Goal: Information Seeking & Learning: Learn about a topic

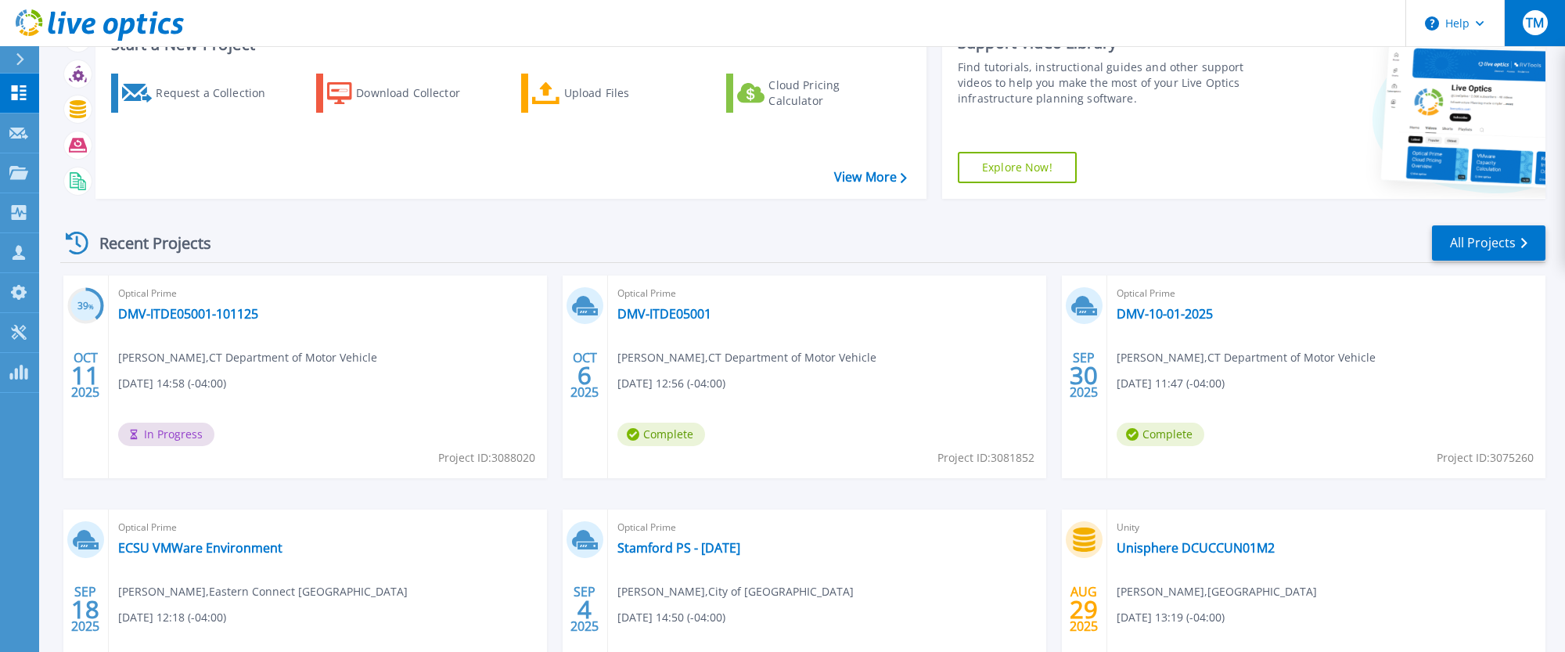
scroll to position [65, 0]
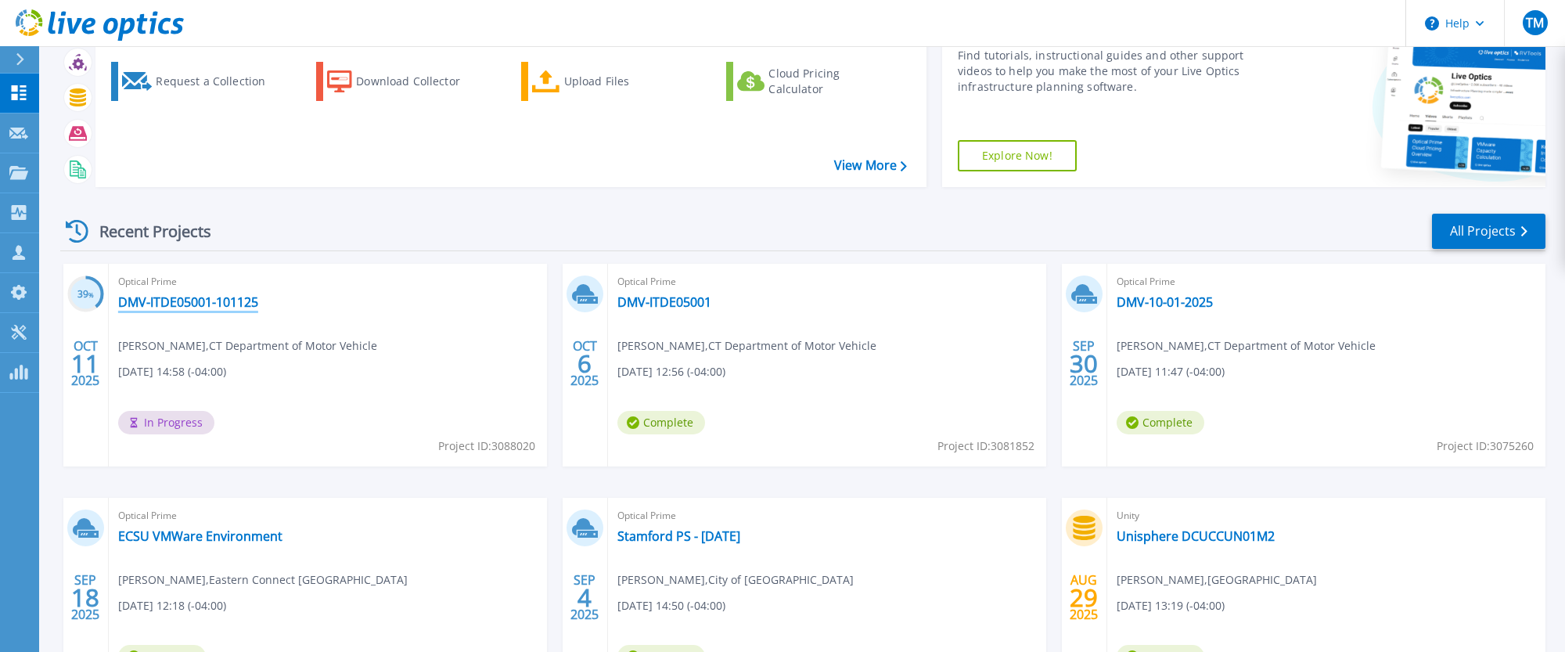
click at [231, 313] on div "Optical Prime DMV-ITDE05001-101125 Christopher Ward , CT Department of Motor Ve…" at bounding box center [328, 365] width 438 height 203
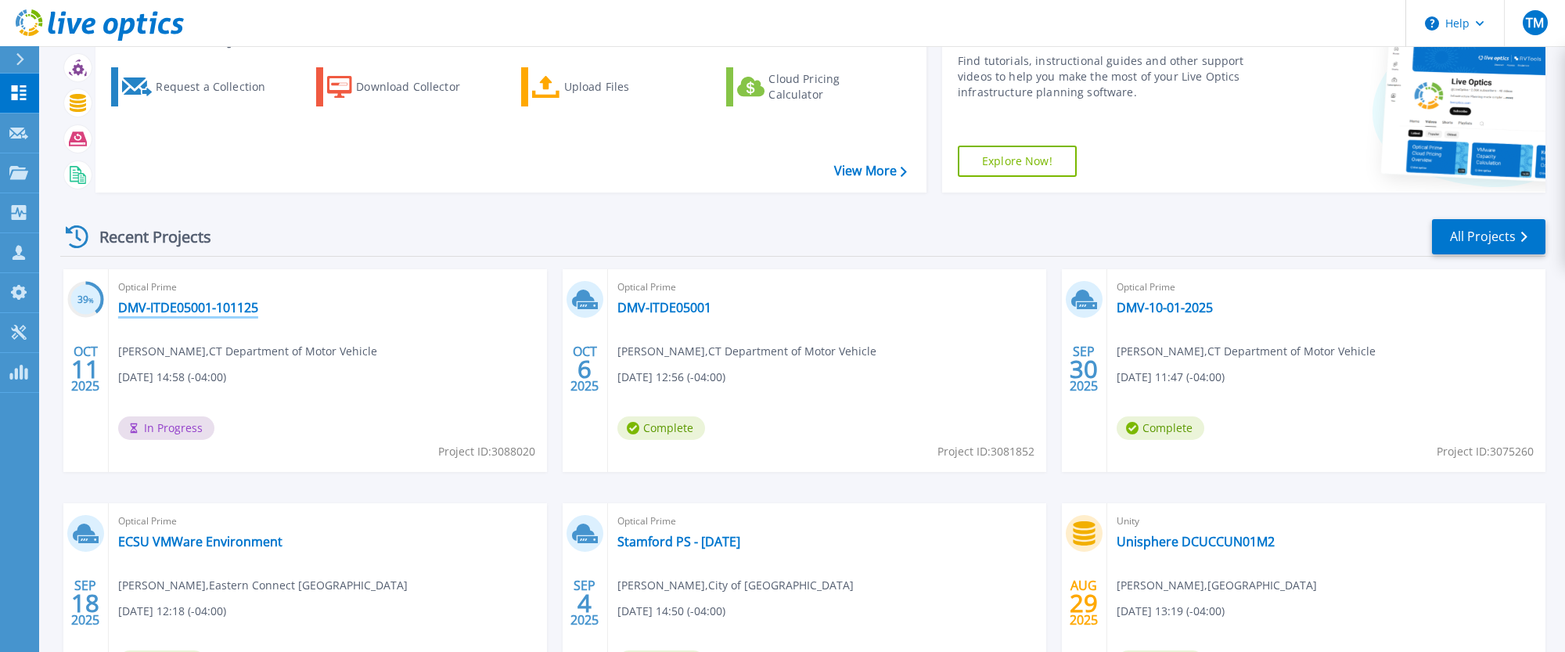
click at [209, 307] on link "DMV-ITDE05001-101125" at bounding box center [188, 308] width 140 height 16
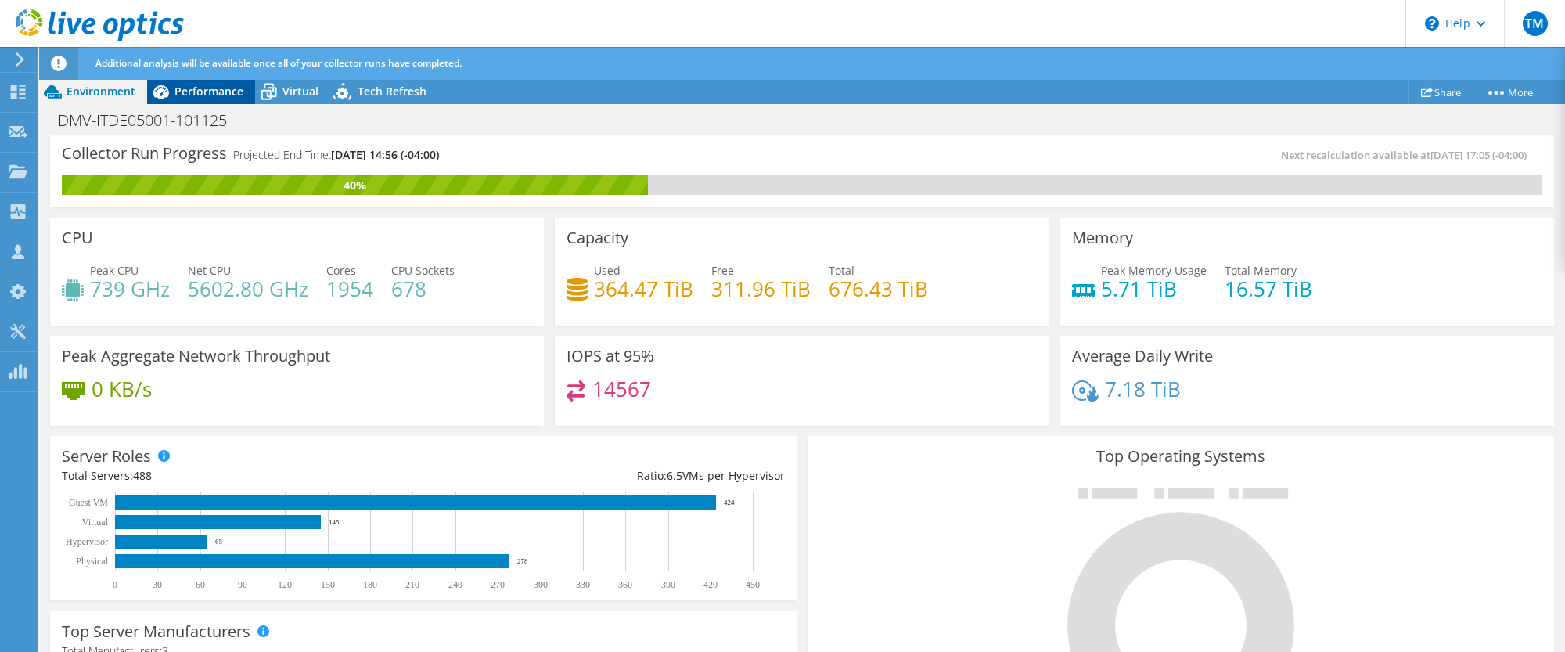
click at [210, 90] on span "Performance" at bounding box center [209, 91] width 69 height 15
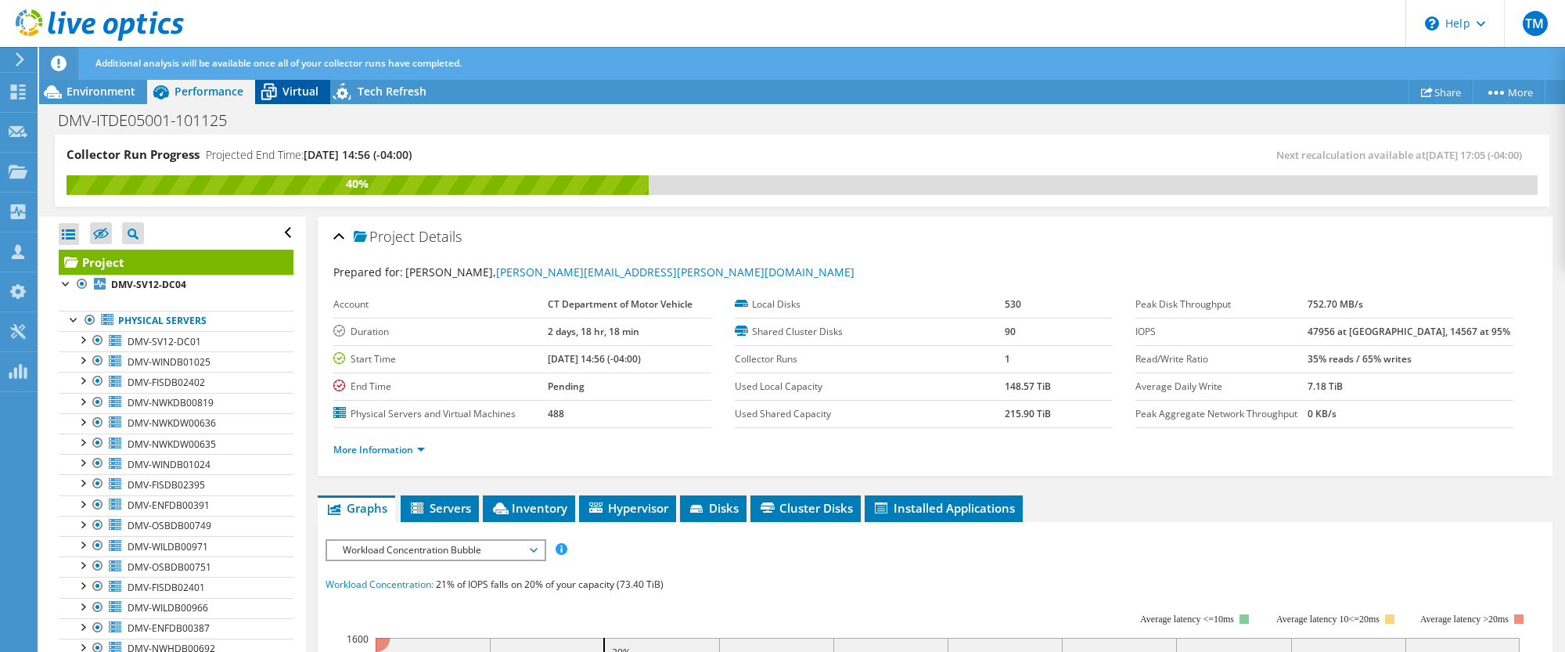
click at [288, 91] on span "Virtual" at bounding box center [300, 91] width 36 height 15
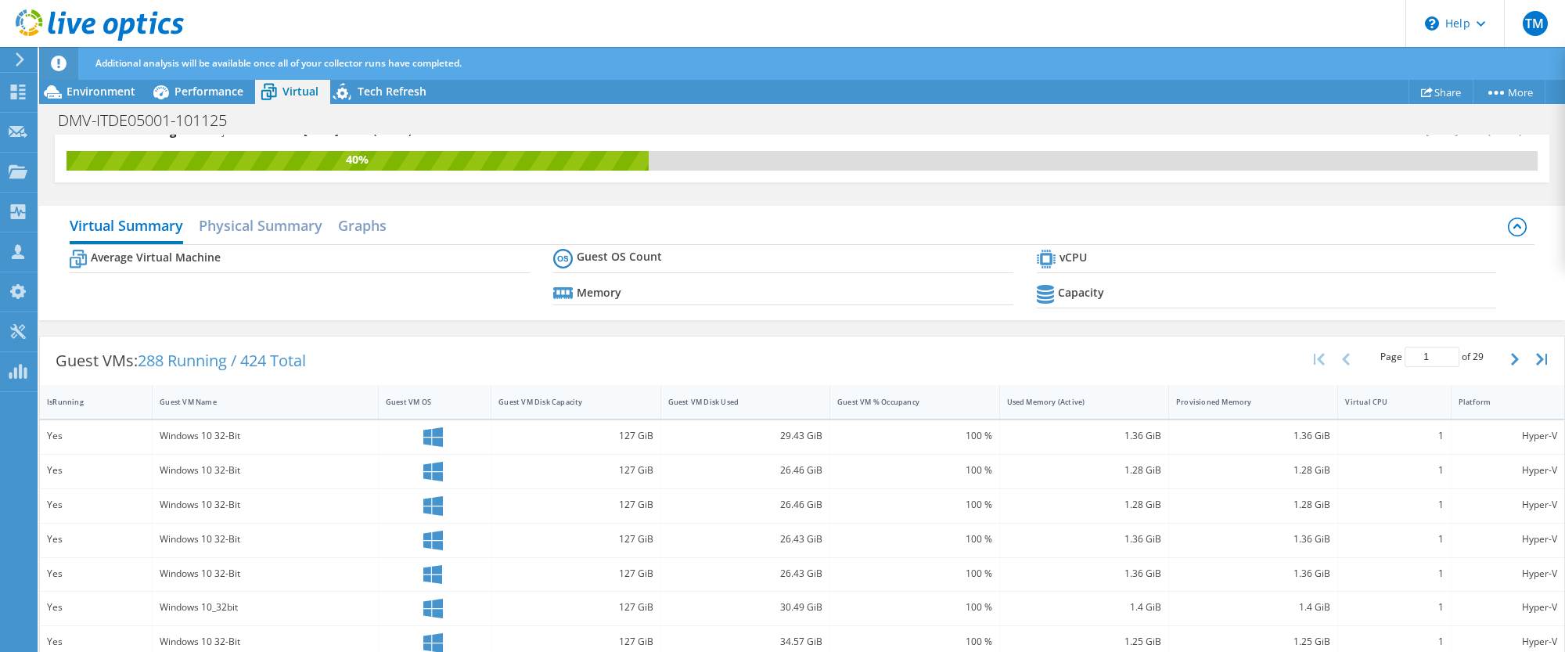
scroll to position [36, 0]
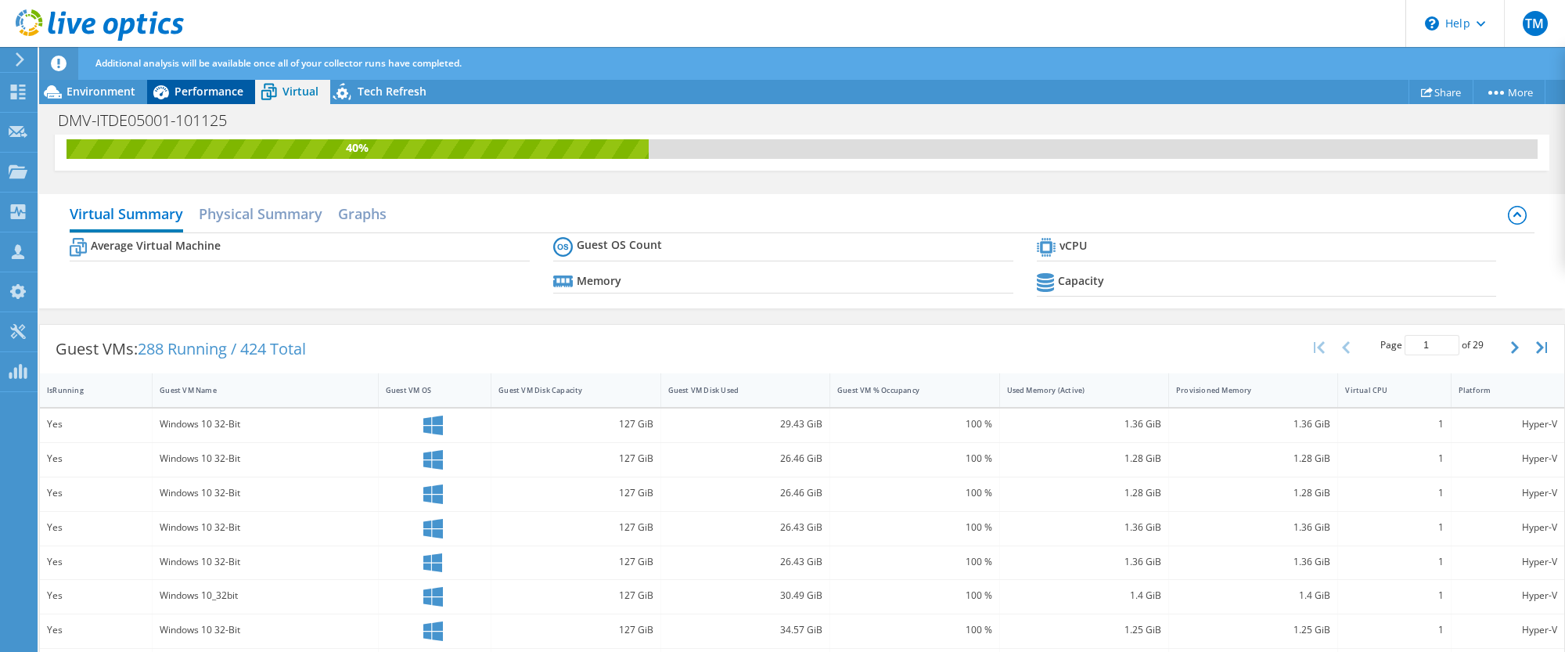
click at [214, 94] on span "Performance" at bounding box center [209, 91] width 69 height 15
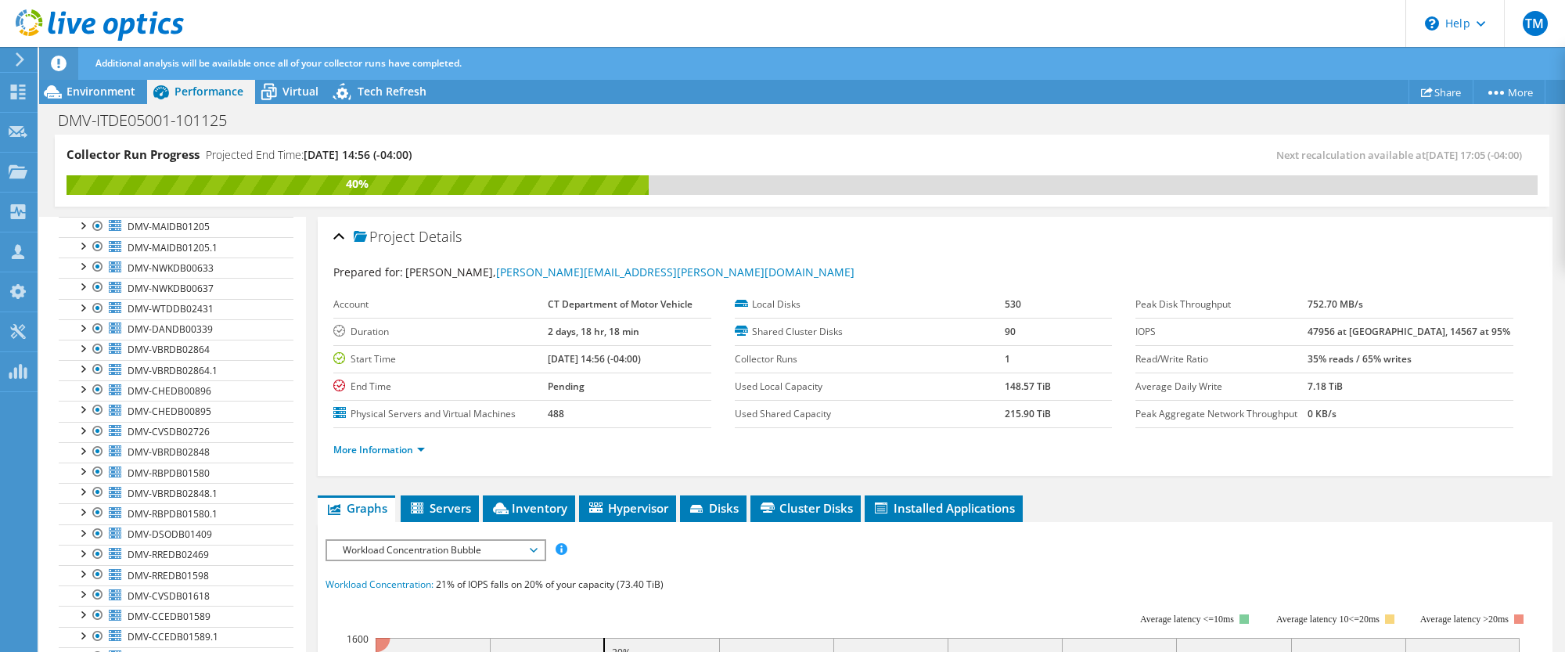
scroll to position [2075, 0]
click at [451, 518] on li "Servers" at bounding box center [440, 508] width 78 height 27
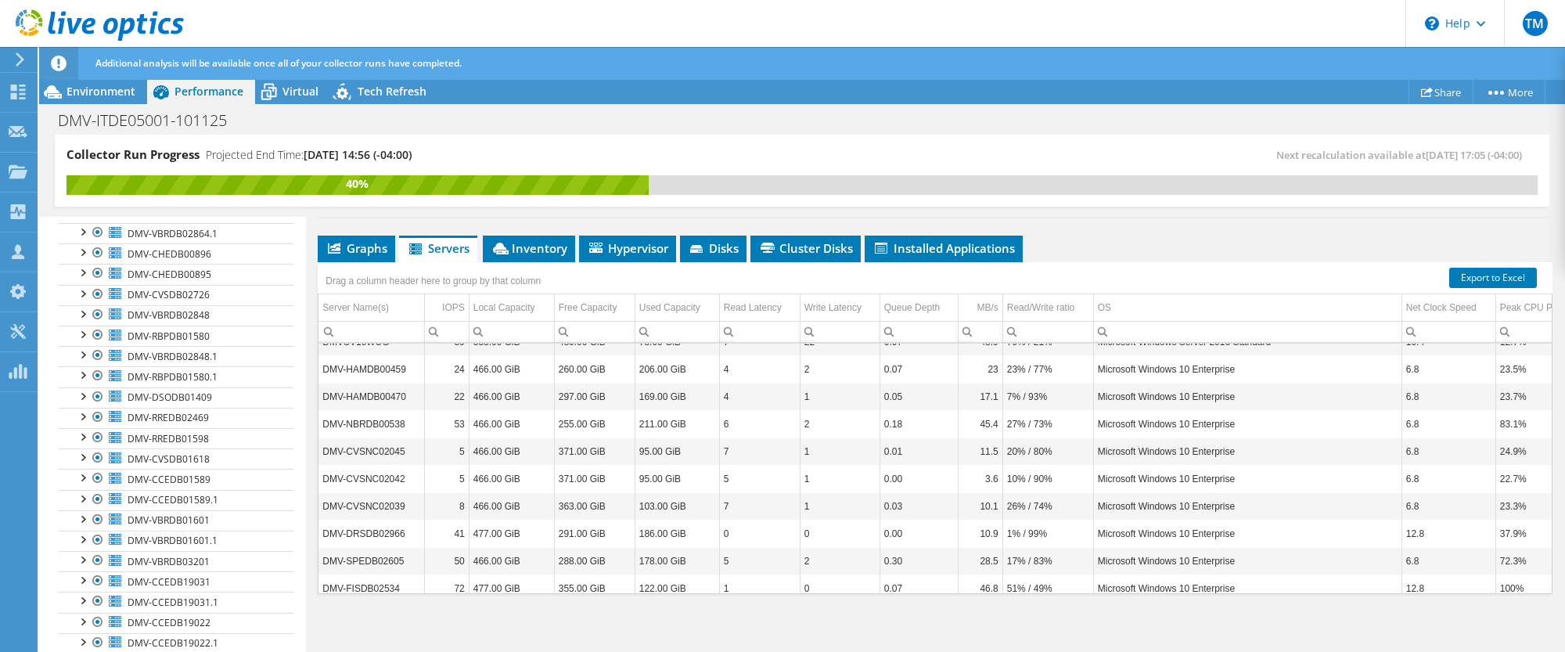
scroll to position [10961, 0]
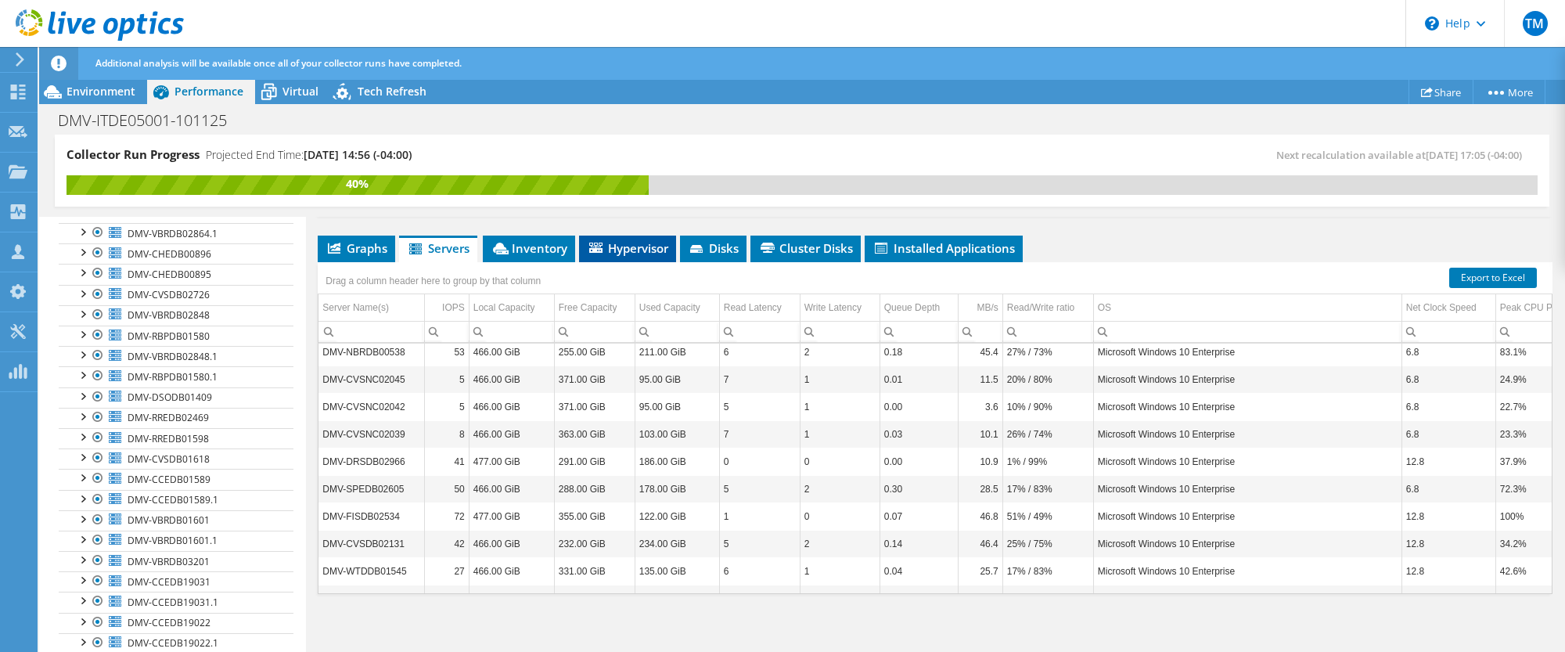
click at [621, 249] on span "Hypervisor" at bounding box center [627, 248] width 81 height 16
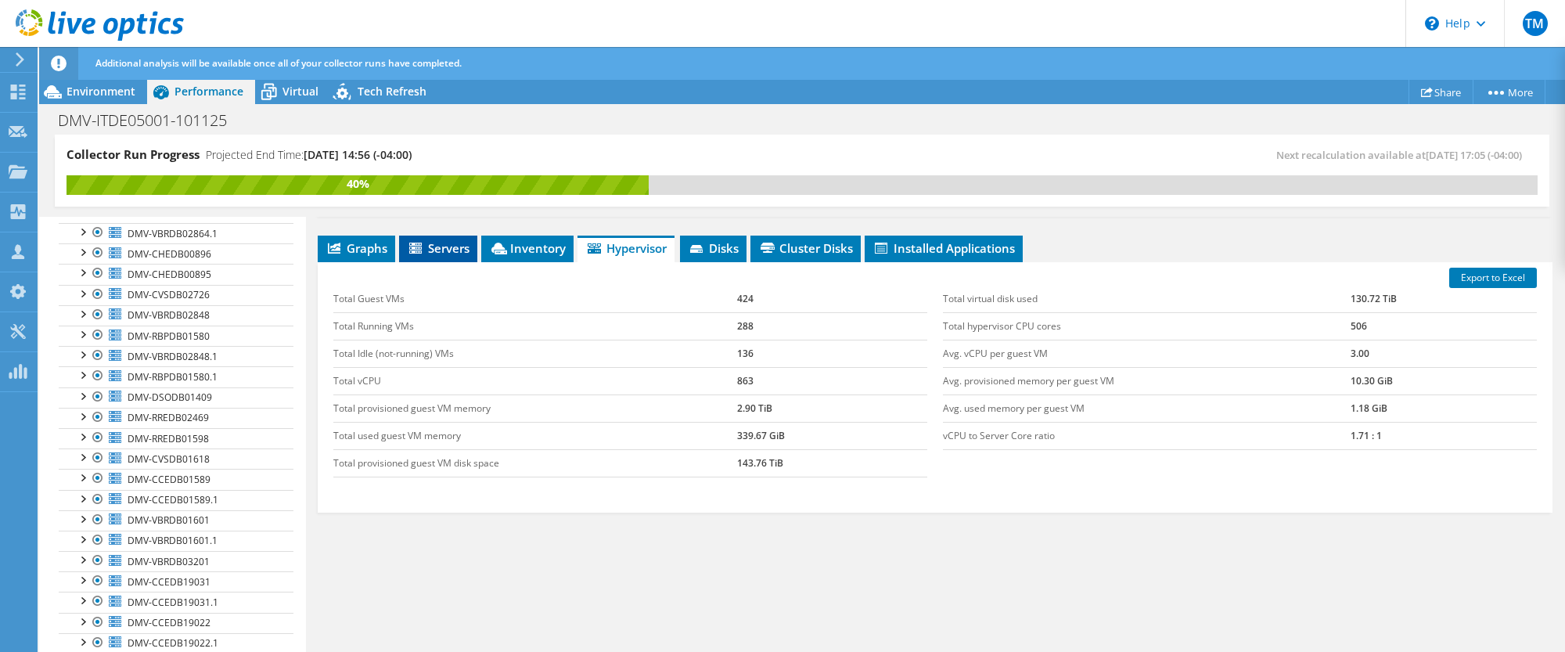
click at [444, 245] on span "Servers" at bounding box center [438, 248] width 63 height 16
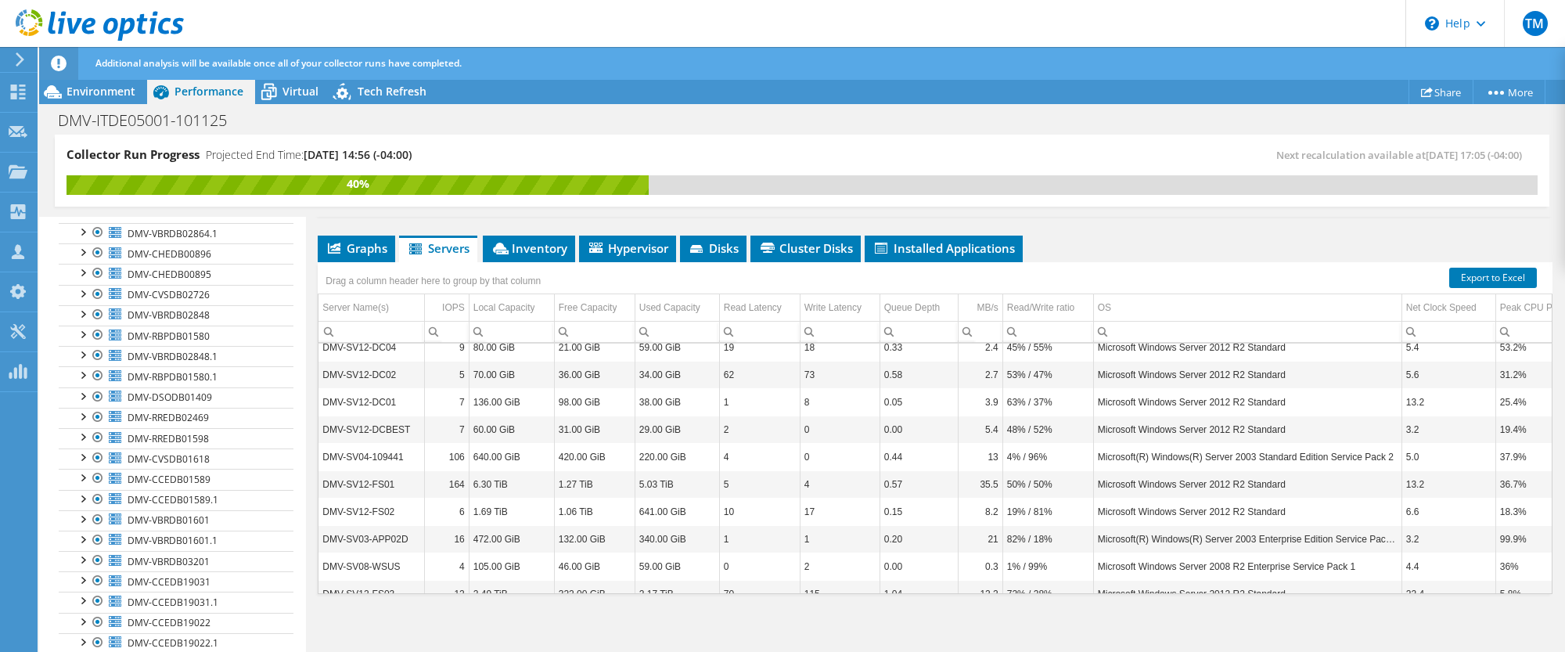
scroll to position [0, 0]
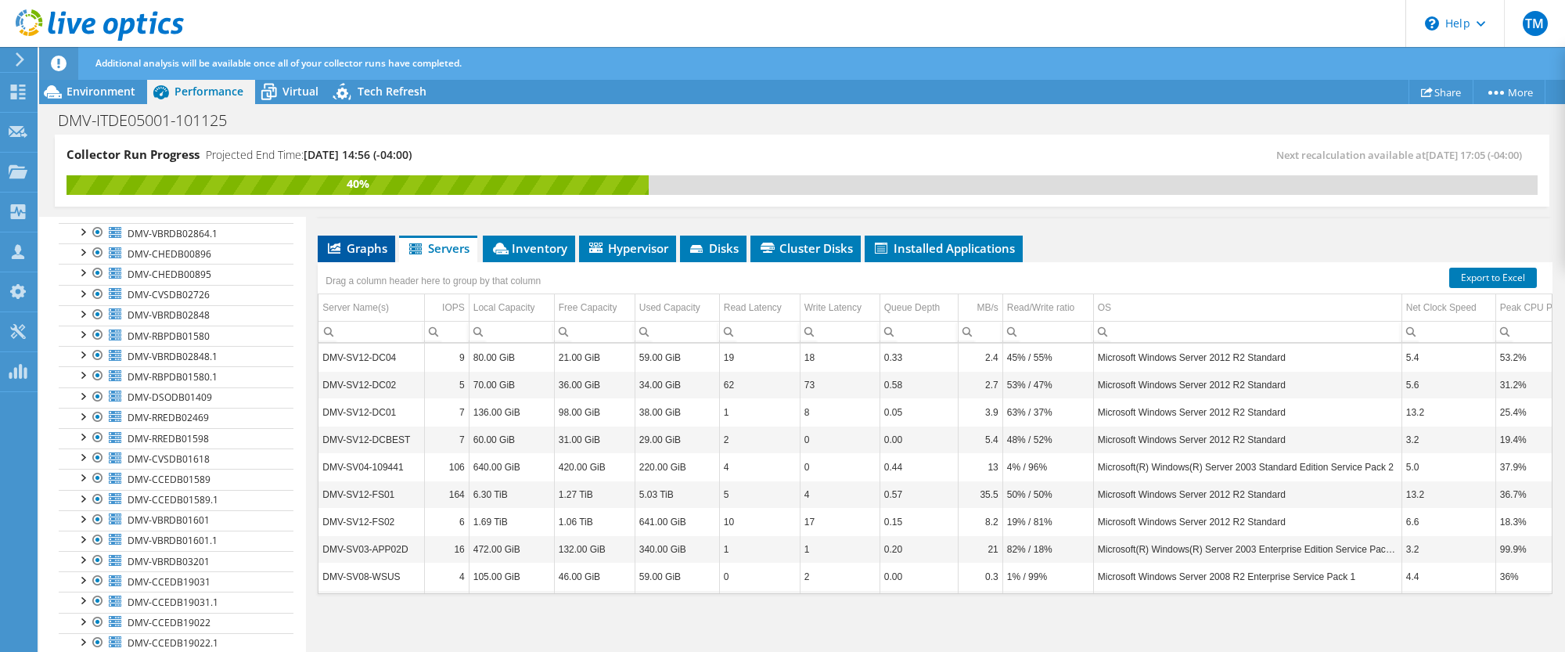
click at [358, 240] on span "Graphs" at bounding box center [357, 248] width 62 height 16
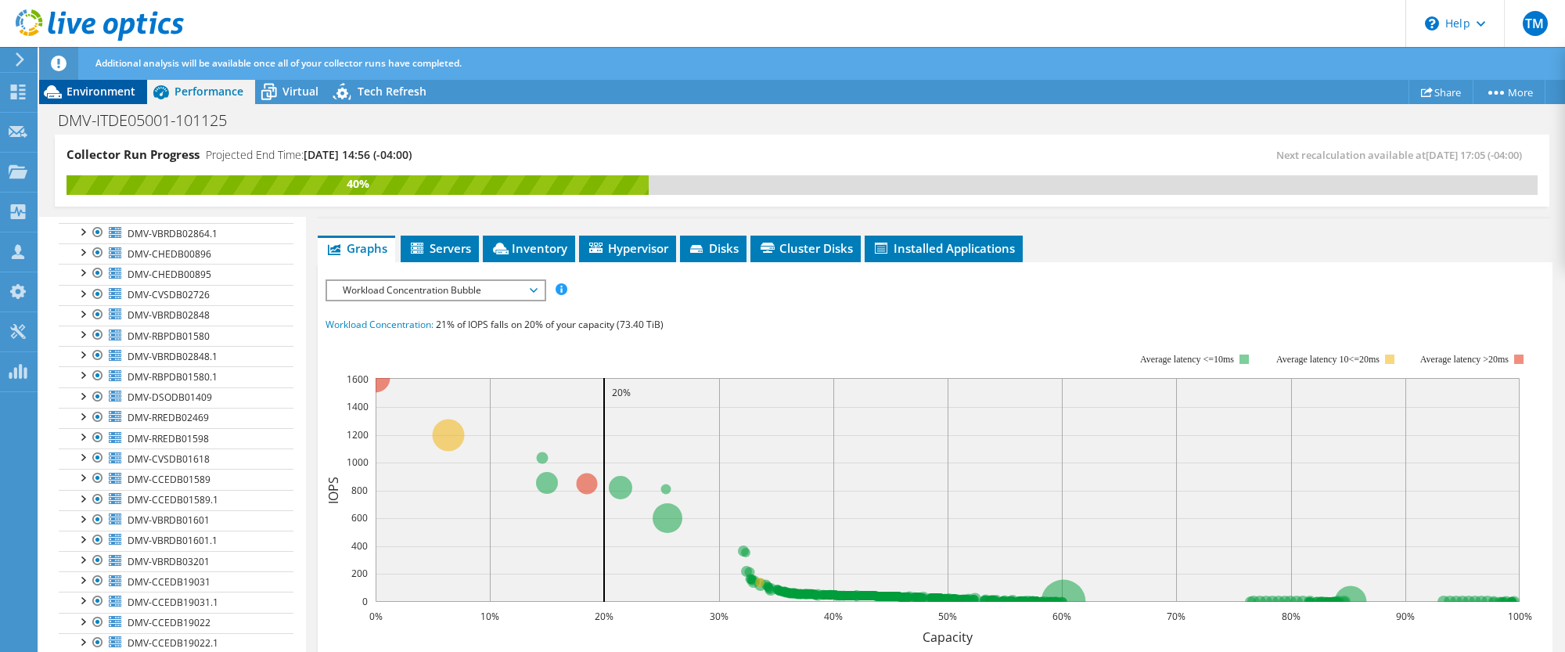
click at [91, 93] on span "Environment" at bounding box center [101, 91] width 69 height 15
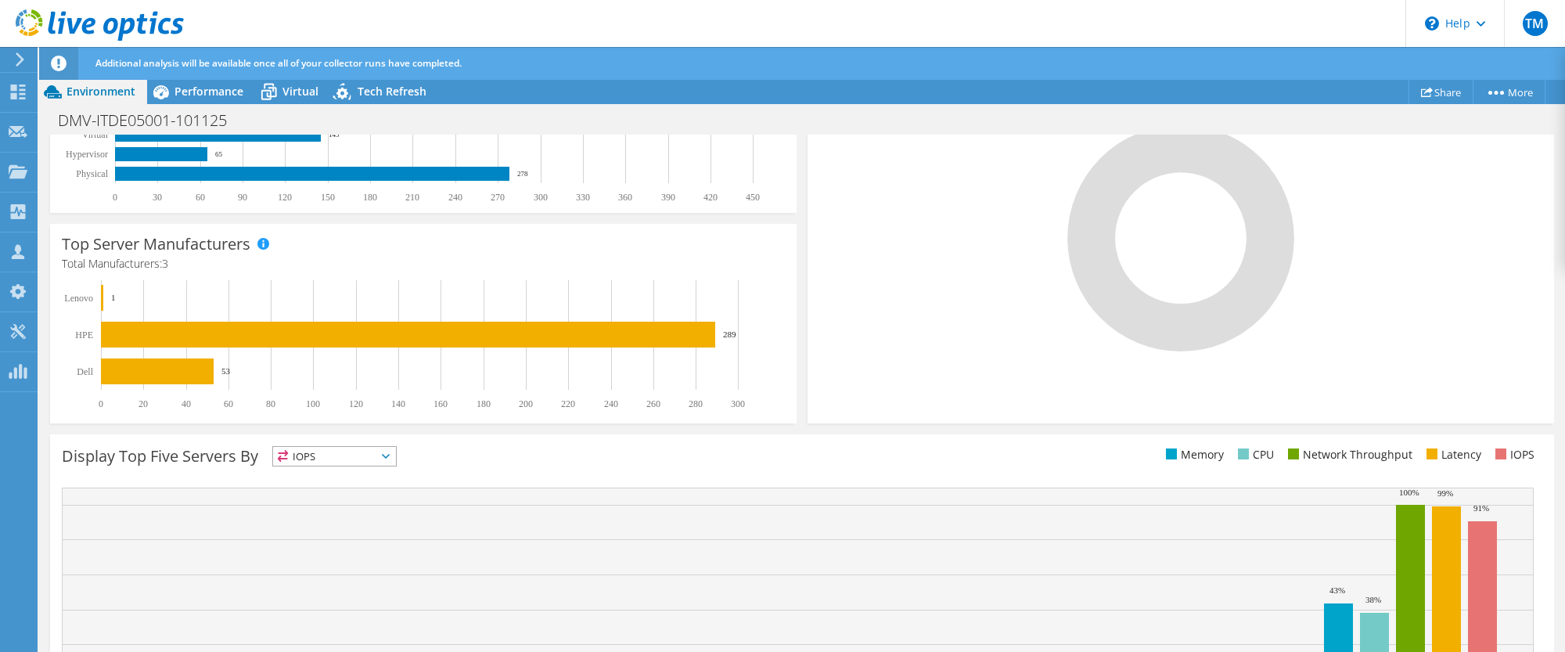
scroll to position [378, 0]
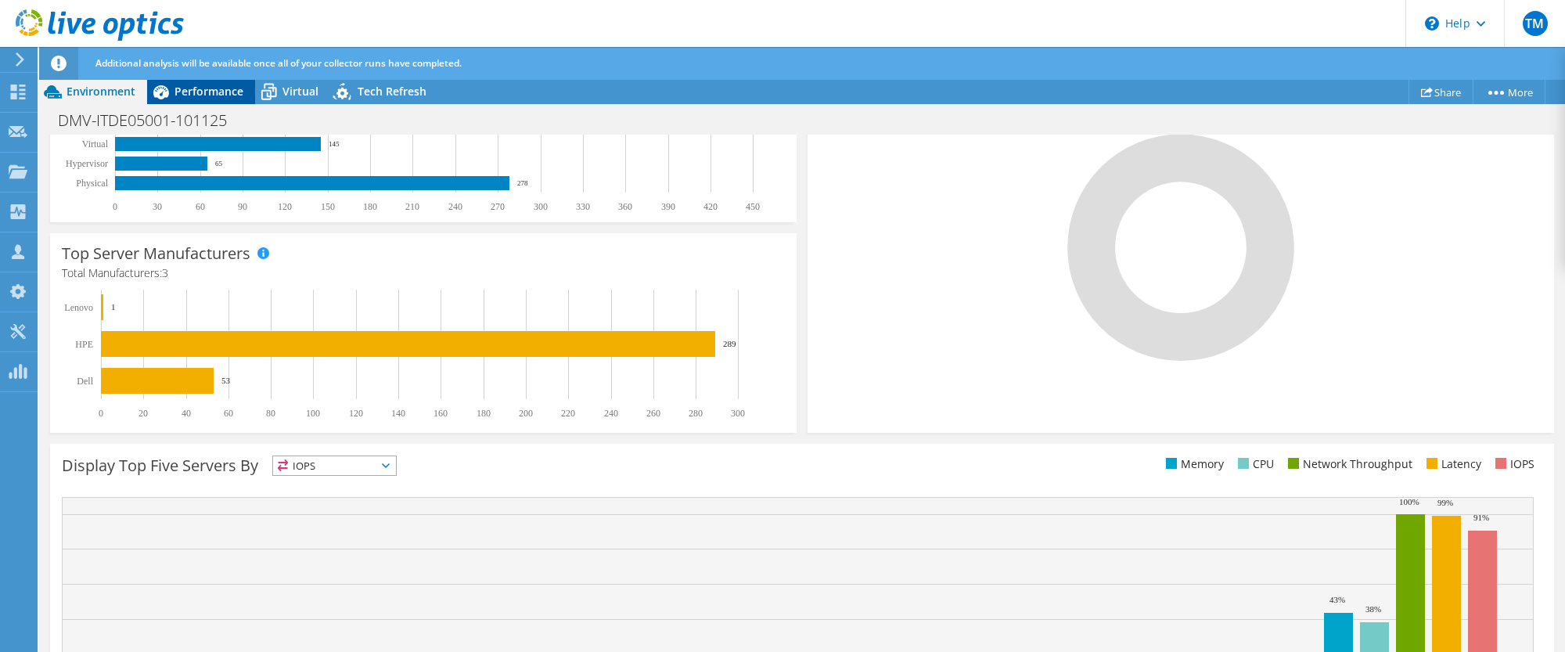
click at [199, 89] on span "Performance" at bounding box center [209, 91] width 69 height 15
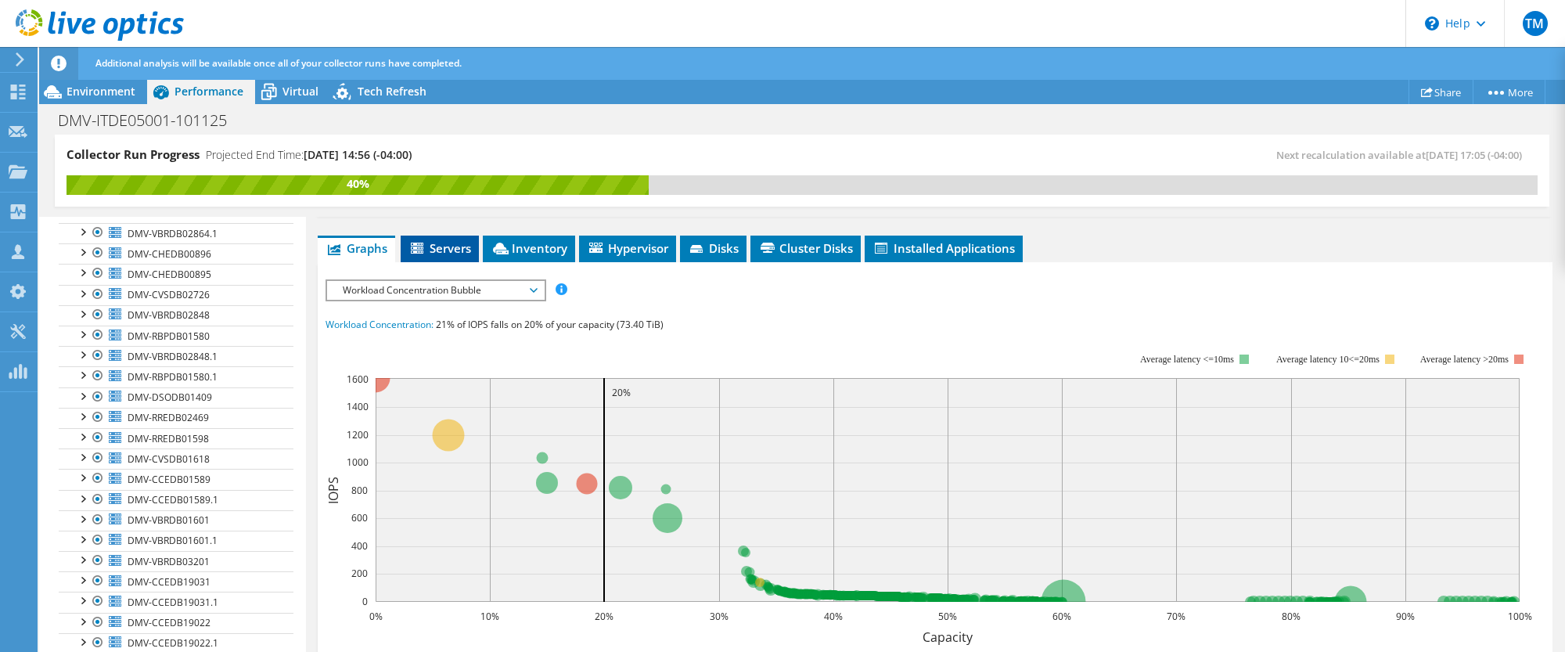
click at [462, 242] on span "Servers" at bounding box center [439, 248] width 63 height 16
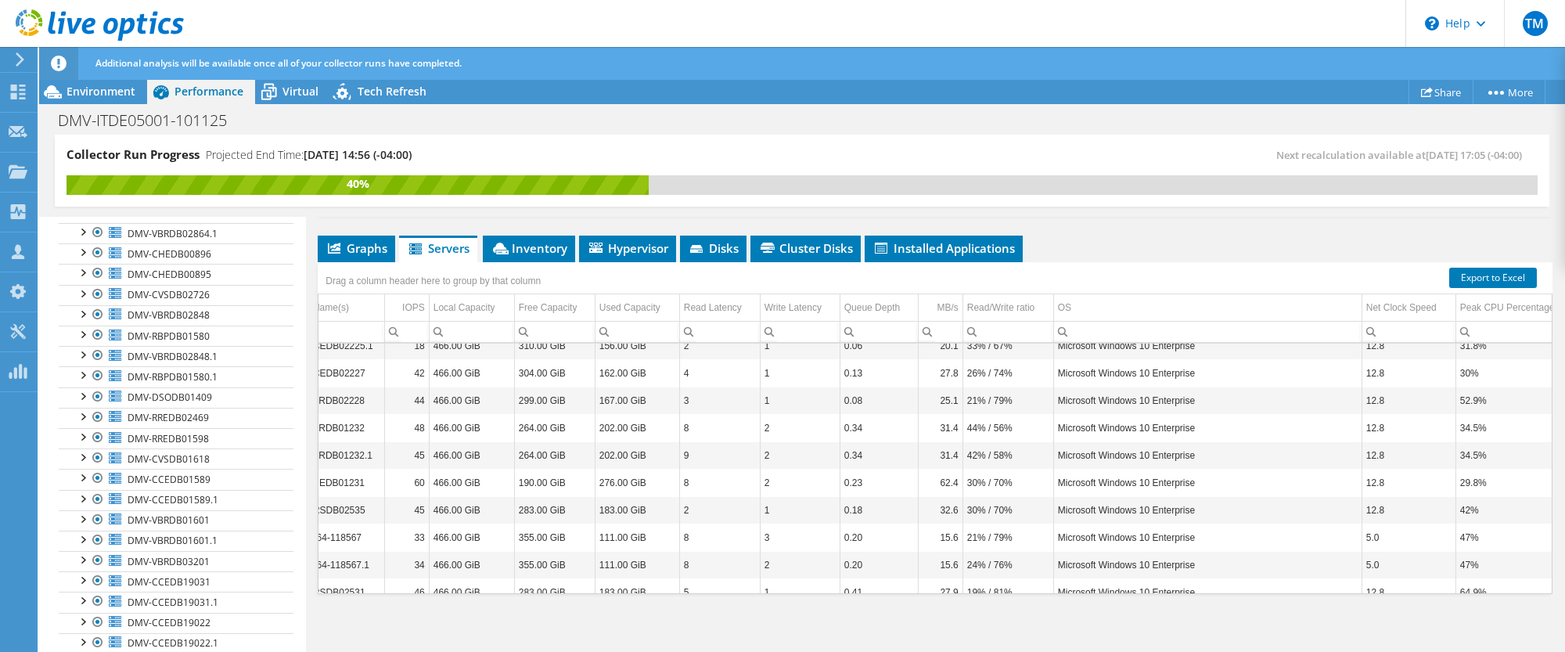
scroll to position [0, 49]
click at [543, 246] on span "Inventory" at bounding box center [529, 248] width 77 height 16
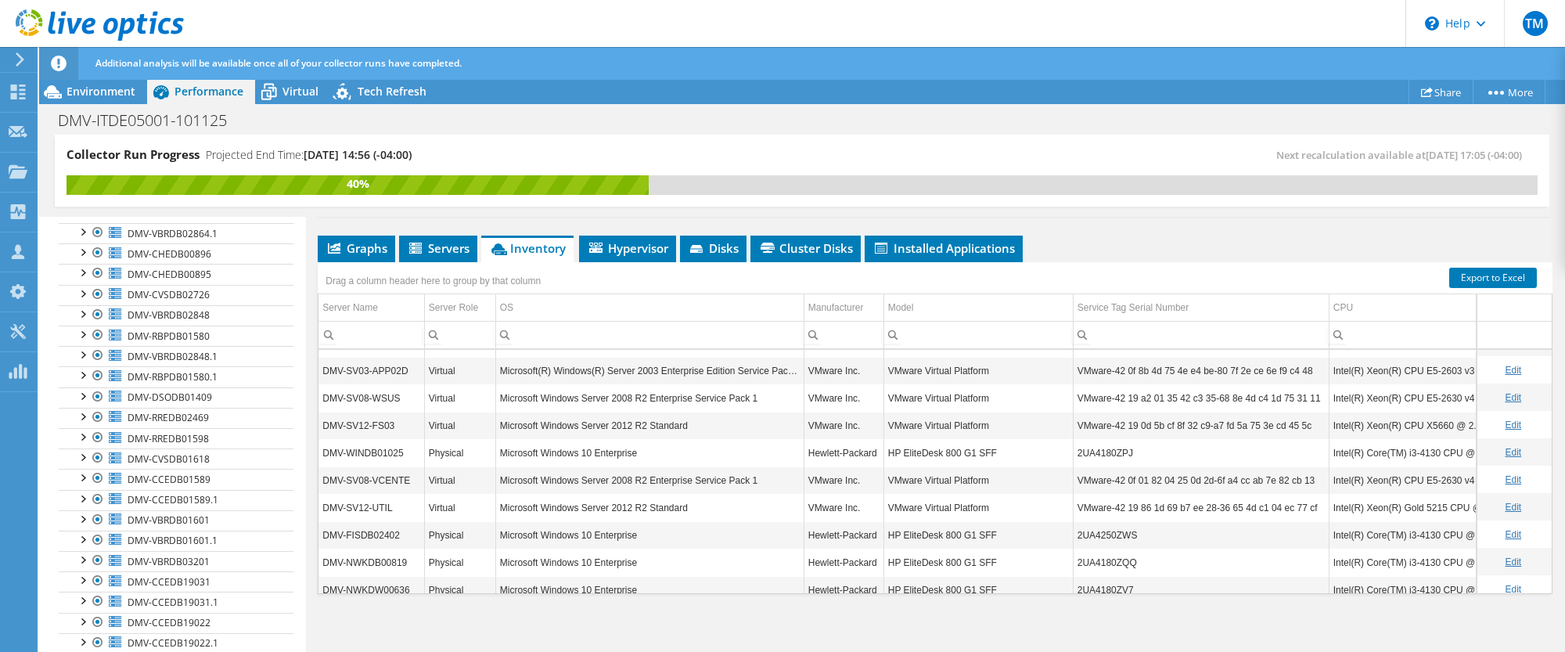
scroll to position [208, 0]
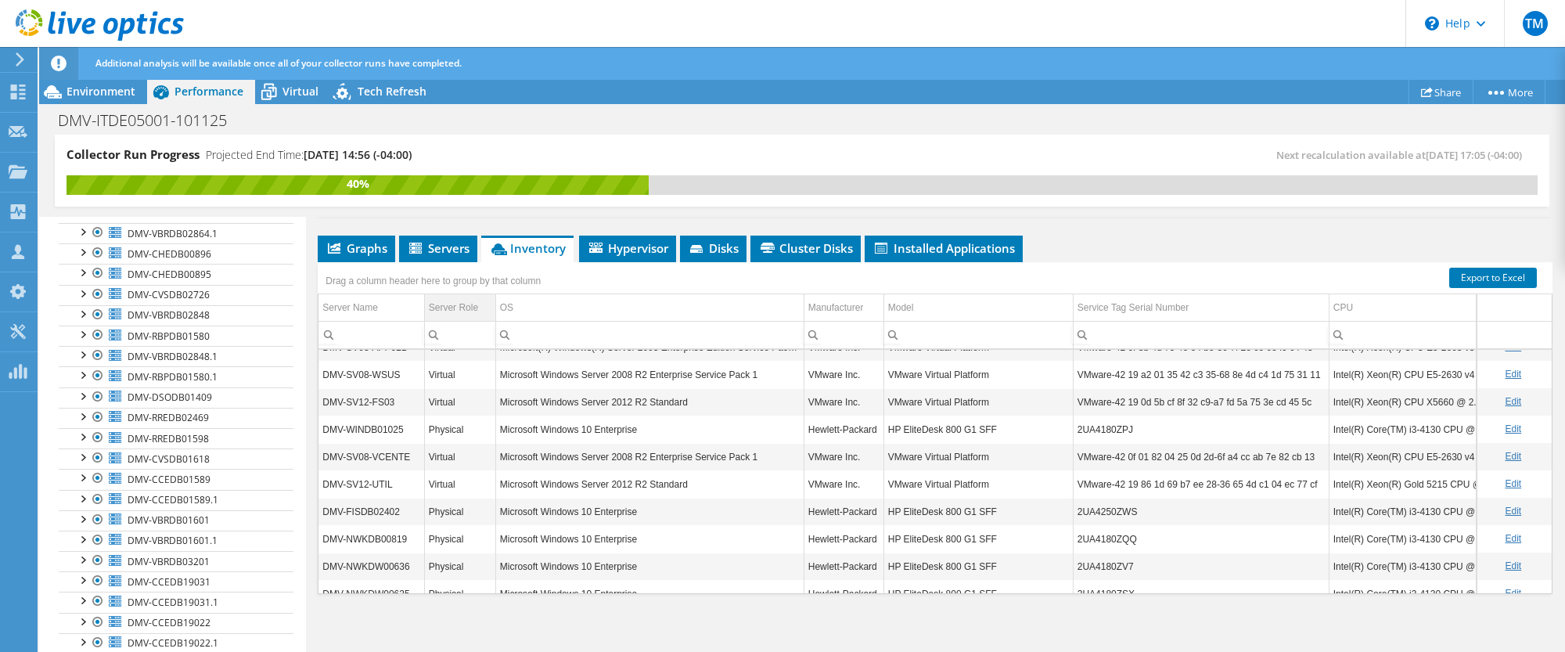
drag, startPoint x: 455, startPoint y: 306, endPoint x: 459, endPoint y: 315, distance: 9.5
click at [455, 306] on div "Server Role" at bounding box center [453, 307] width 49 height 19
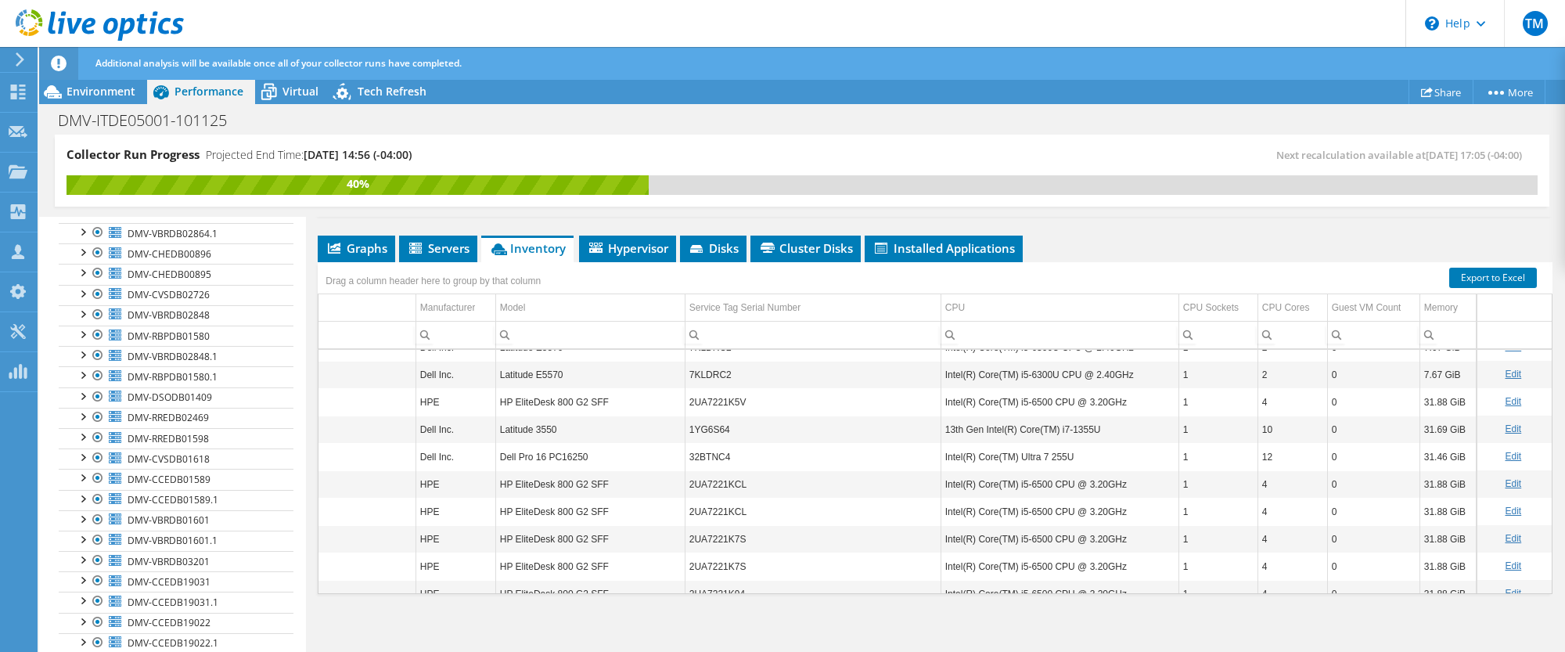
scroll to position [0, 0]
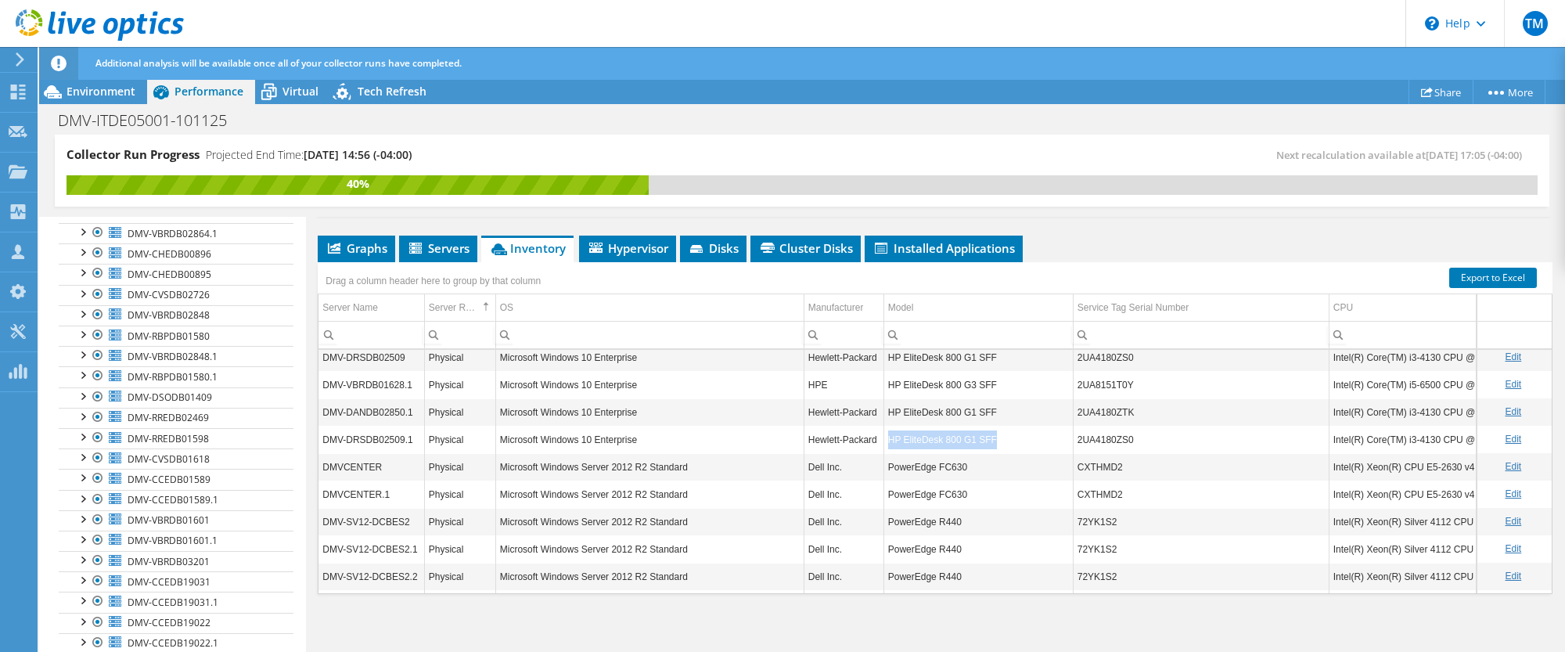
drag, startPoint x: 889, startPoint y: 477, endPoint x: 999, endPoint y: 480, distance: 110.4
click at [1009, 453] on td "HP EliteDesk 800 G1 SFF" at bounding box center [977, 439] width 189 height 27
copy td "HP EliteDesk 800 G1 SFF"
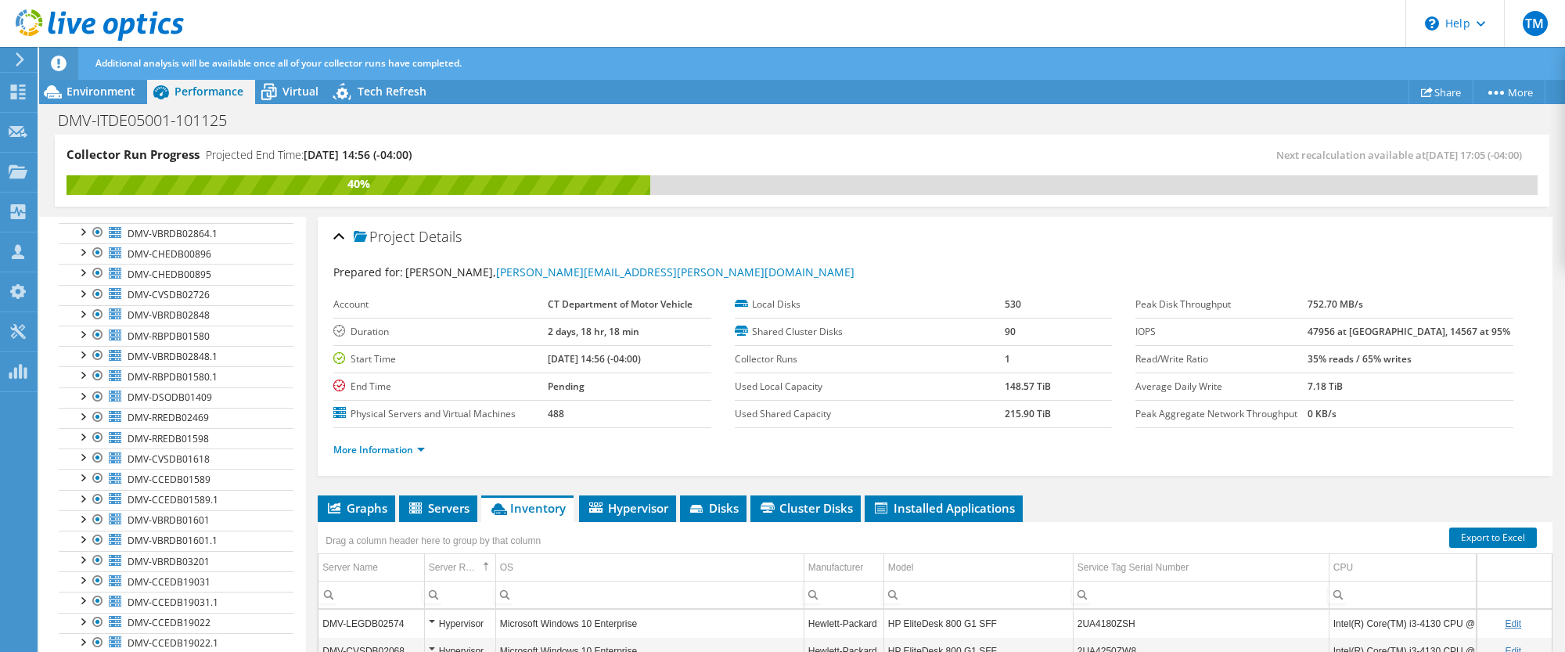
scroll to position [2075, 0]
